Goal: Information Seeking & Learning: Check status

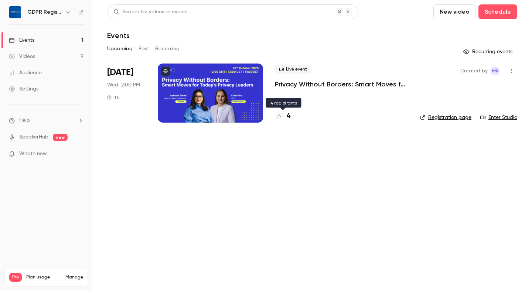
click at [285, 116] on div "4" at bounding box center [283, 116] width 16 height 10
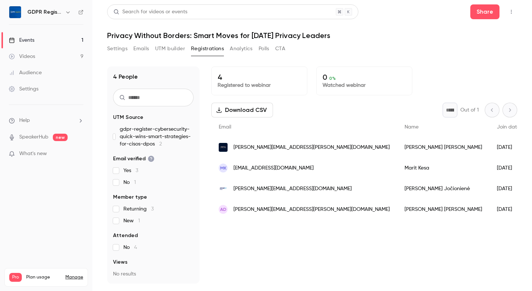
click at [330, 52] on div "Settings Emails UTM builder Registrations Analytics Polls CTA" at bounding box center [312, 50] width 410 height 15
click at [33, 57] on div "Videos" at bounding box center [22, 56] width 26 height 7
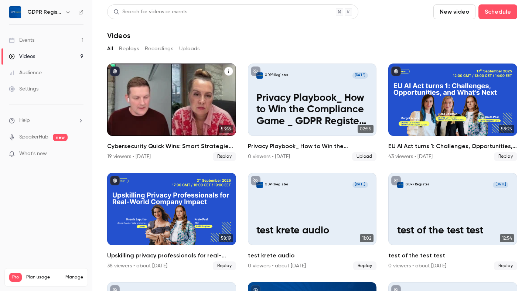
click at [149, 94] on div "Cybersecurity Quick Wins: Smart Strategies for CISOs & DPOs" at bounding box center [171, 99] width 129 height 72
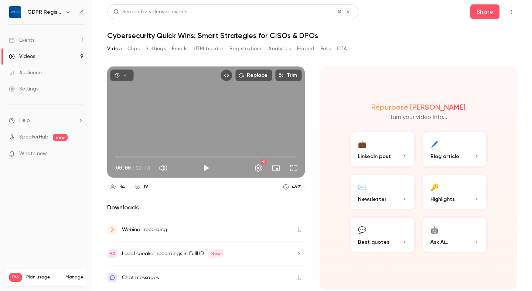
click at [278, 48] on button "Analytics" at bounding box center [279, 49] width 23 height 12
